Goal: Obtain resource: Obtain resource

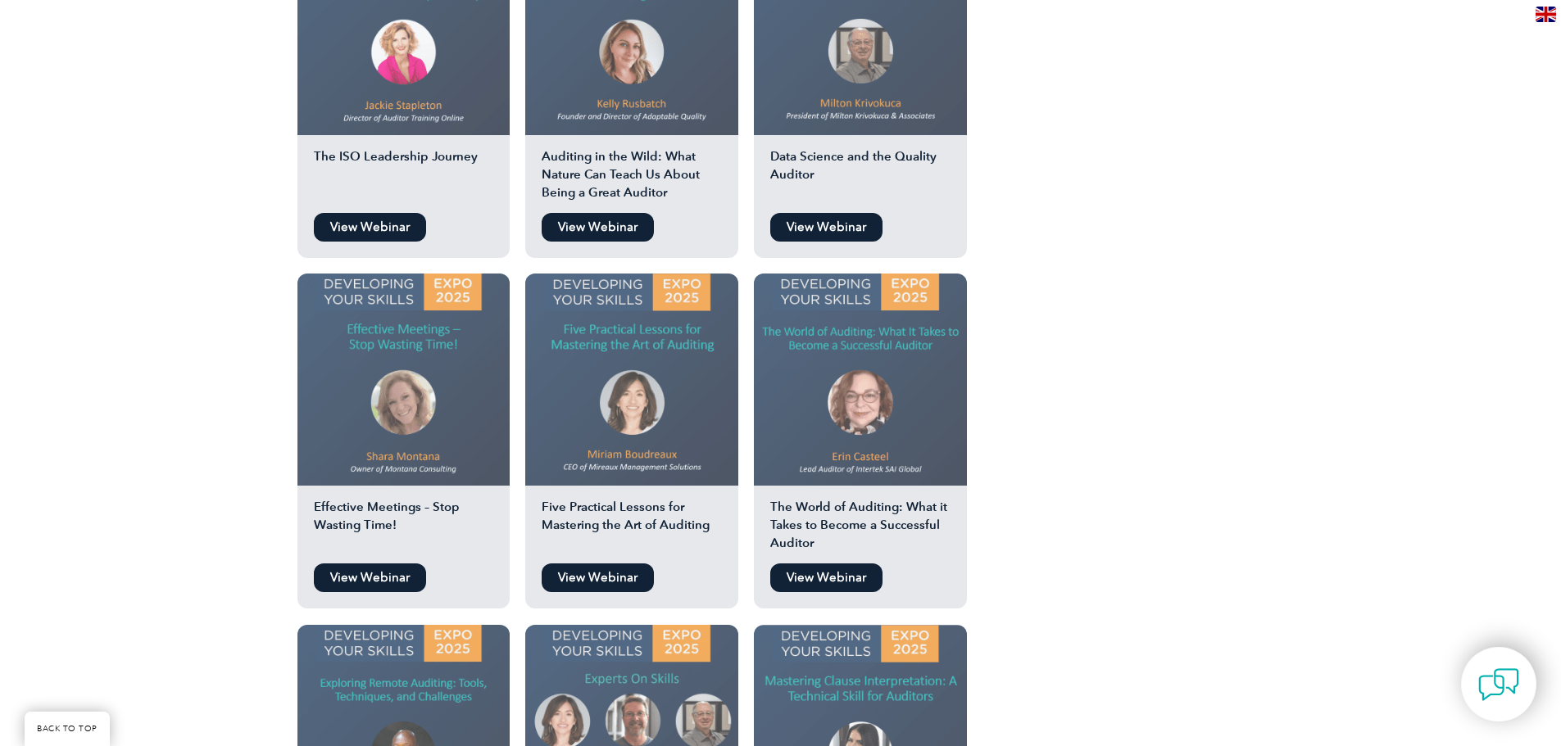
scroll to position [1949, 0]
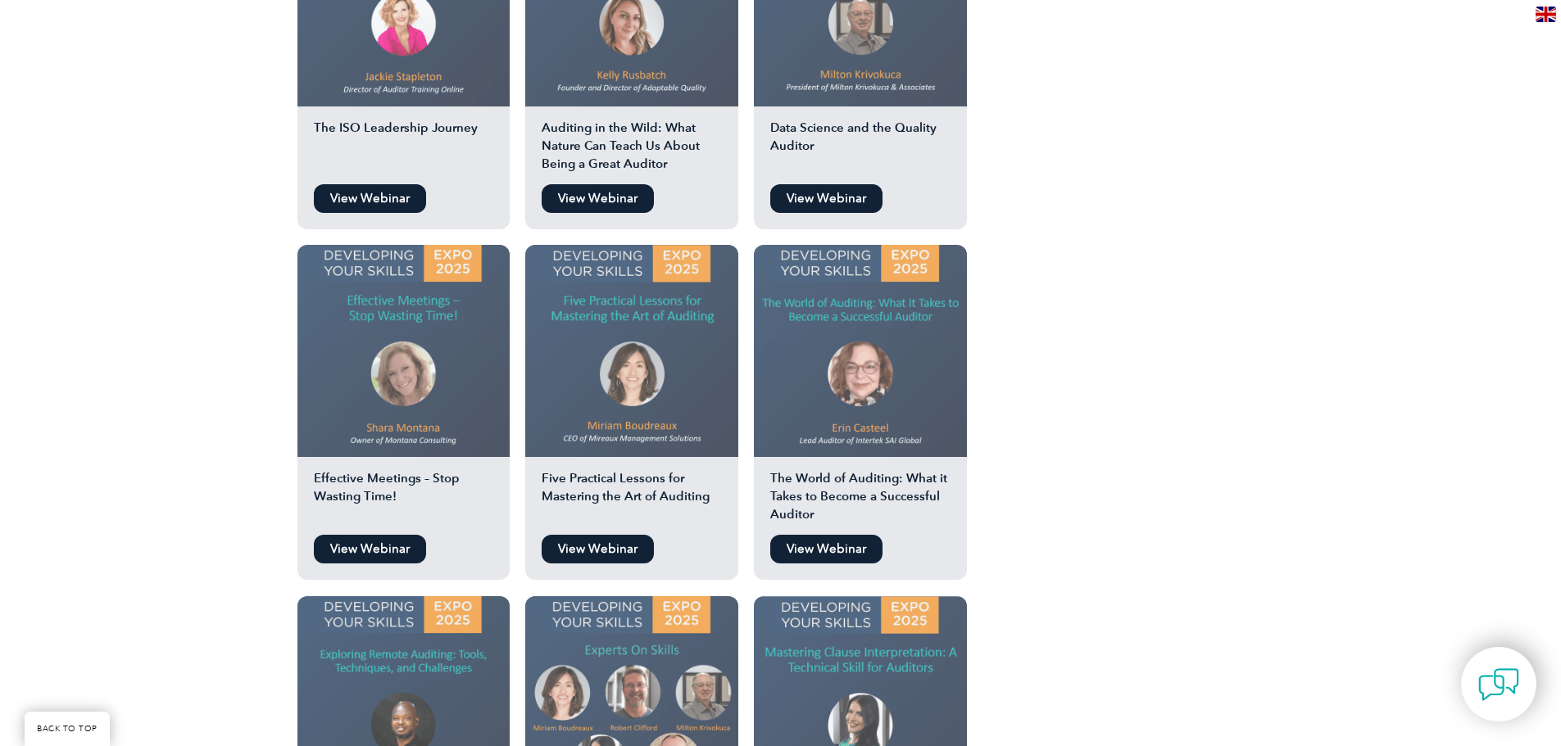
click at [604, 535] on link "View Webinar" at bounding box center [598, 549] width 112 height 29
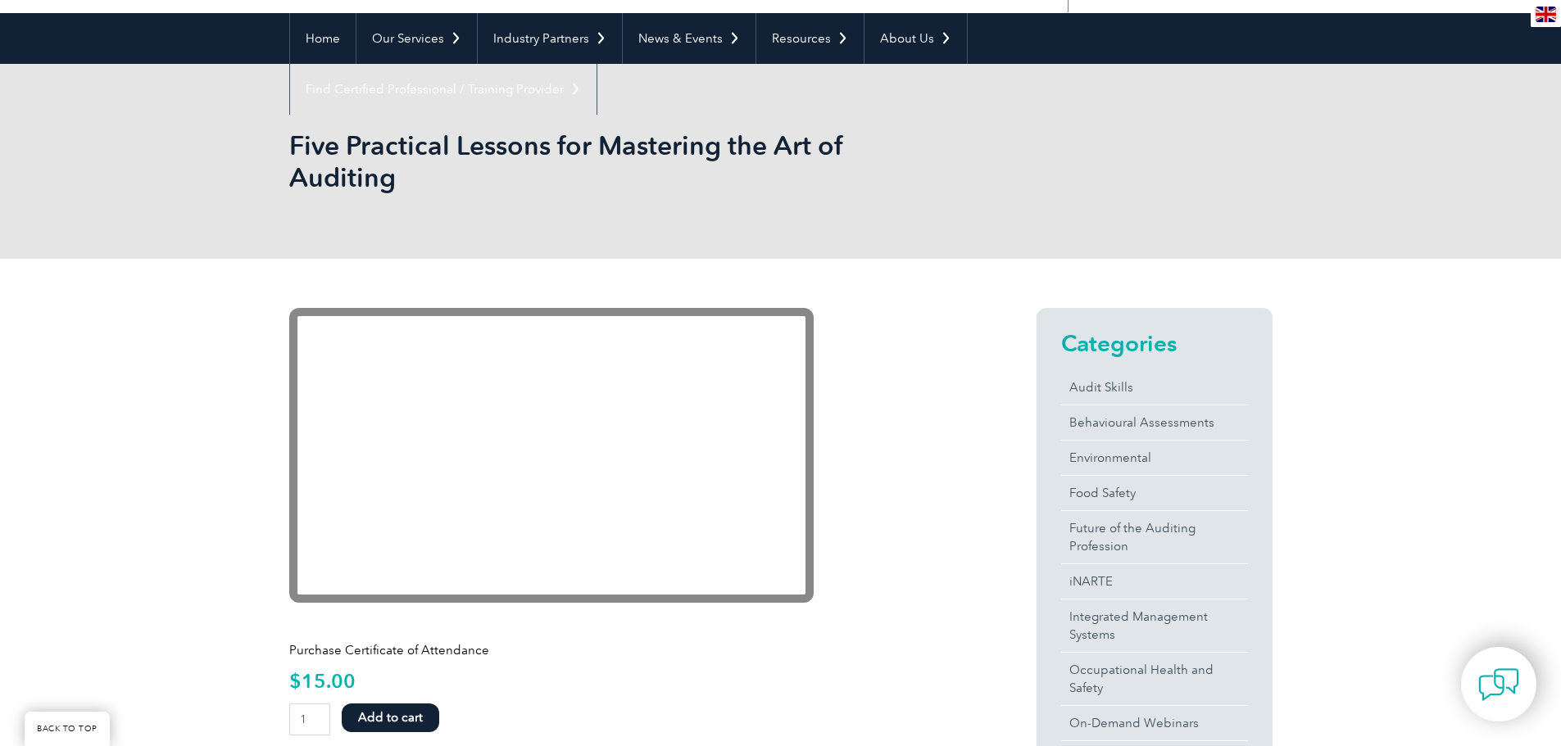
scroll to position [246, 0]
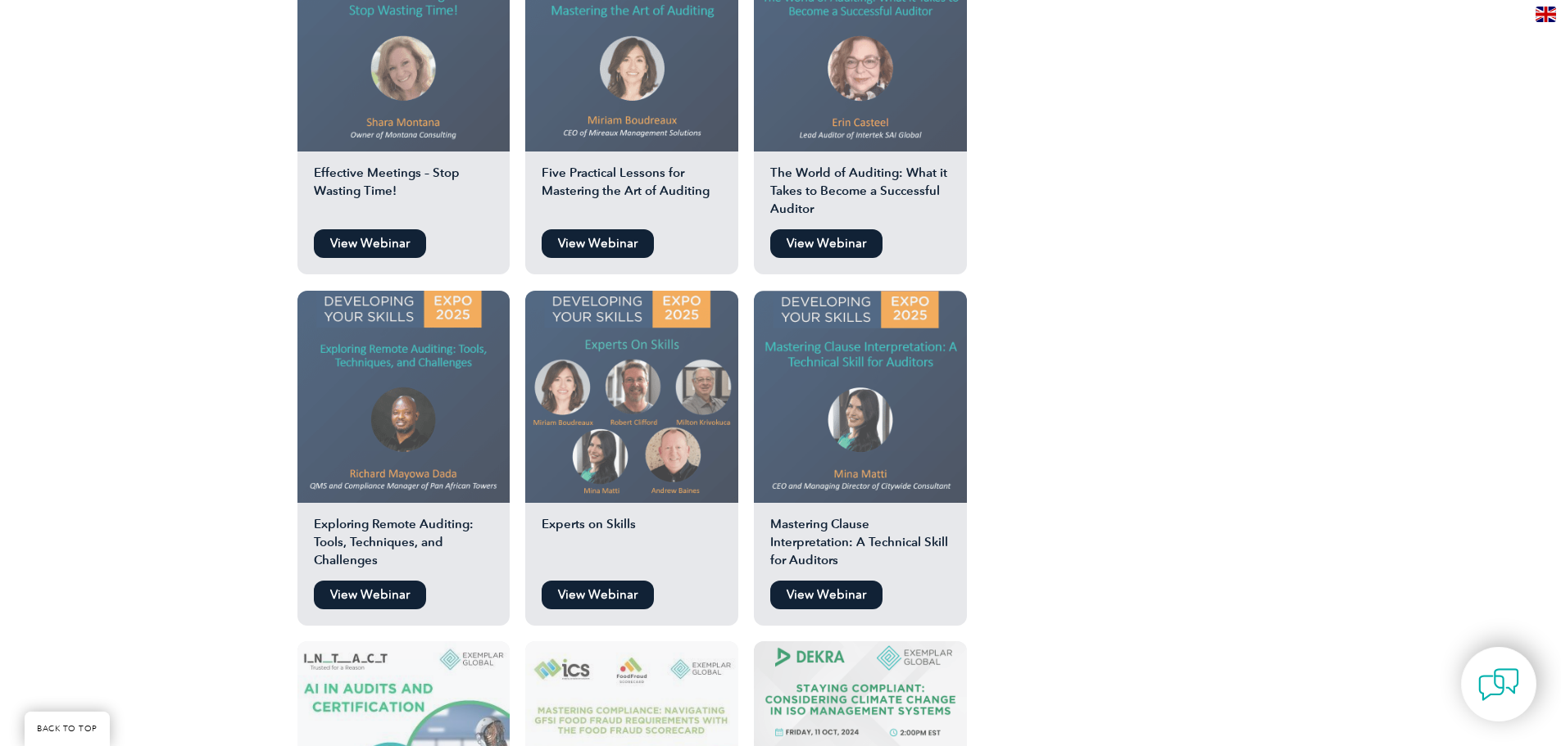
scroll to position [2277, 0]
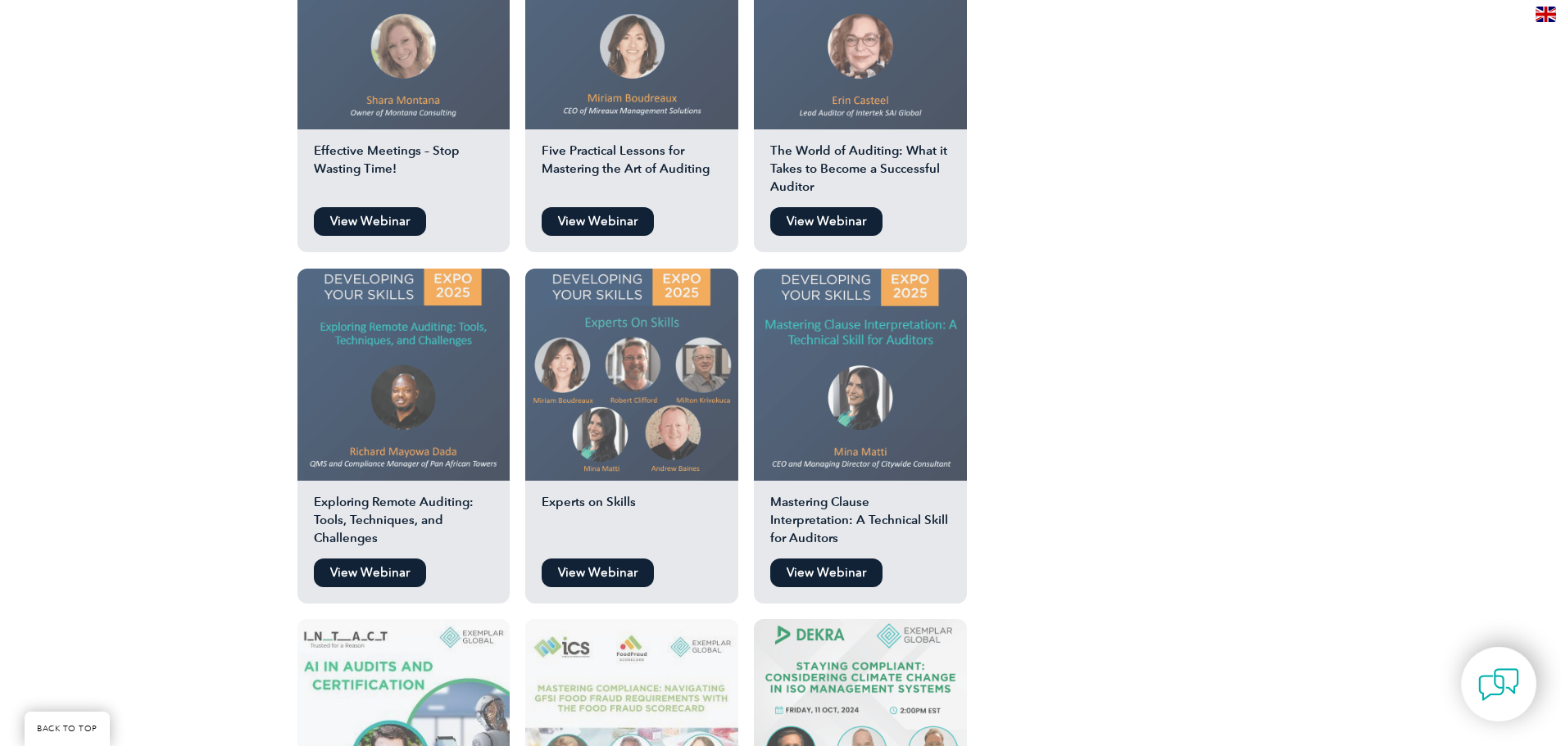
click at [345, 559] on link "View Webinar" at bounding box center [370, 573] width 112 height 29
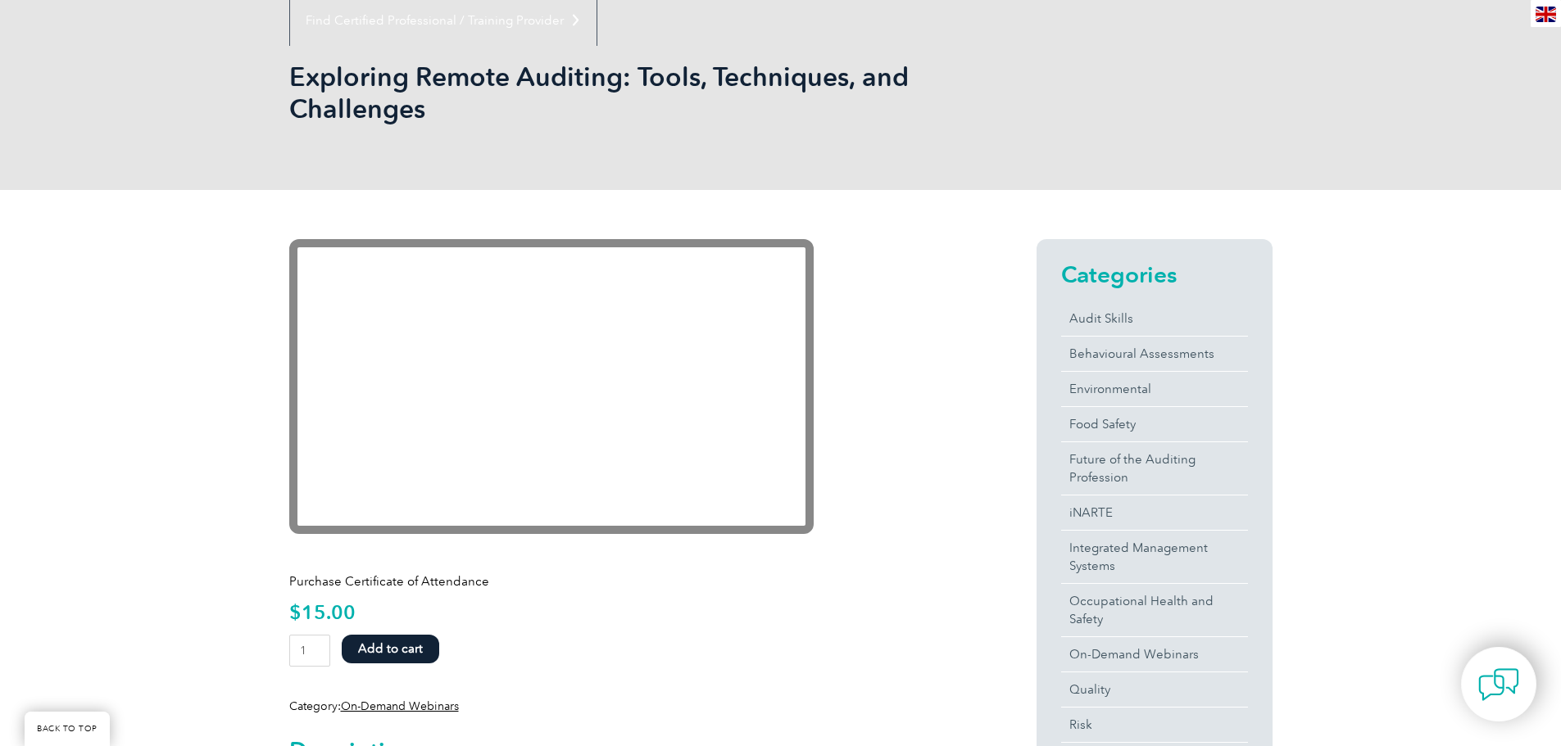
scroll to position [164, 0]
